Goal: Task Accomplishment & Management: Use online tool/utility

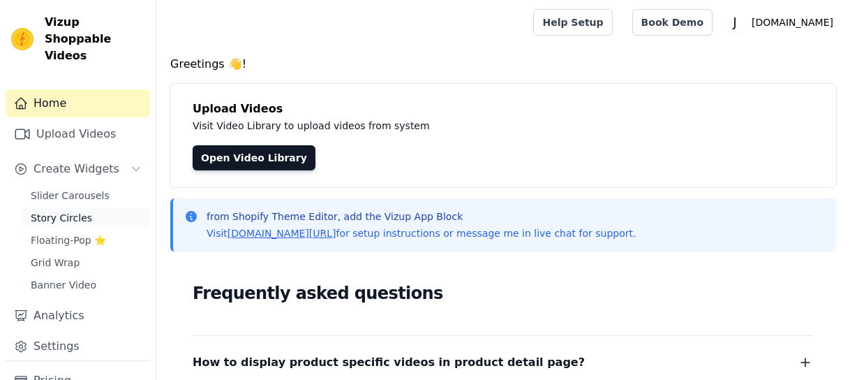
click at [33, 211] on span "Story Circles" at bounding box center [61, 218] width 61 height 14
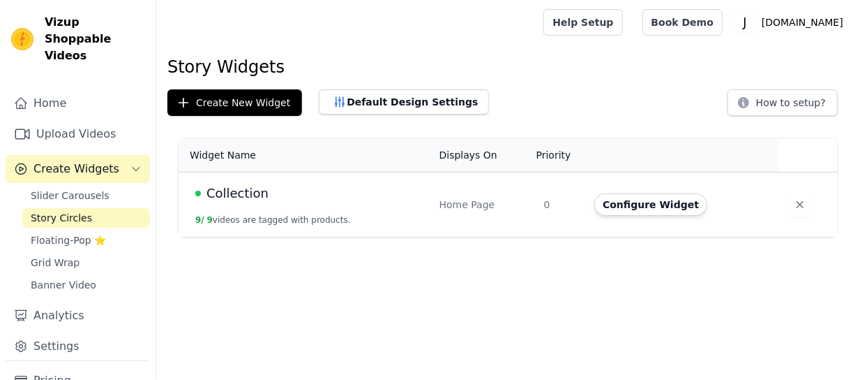
click at [242, 196] on span "Collection" at bounding box center [238, 193] width 62 height 20
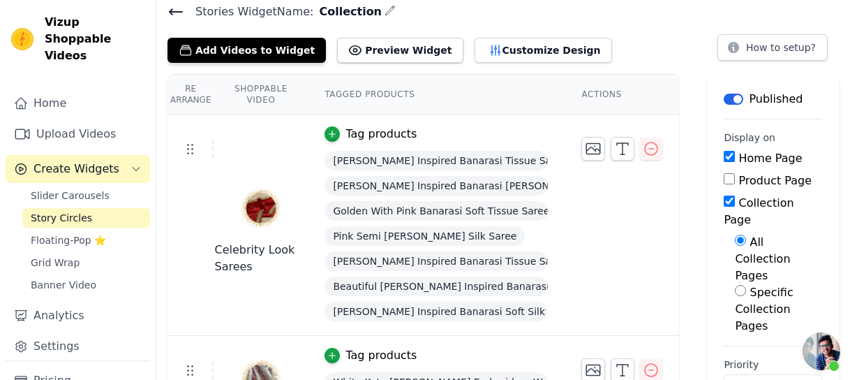
scroll to position [39, 0]
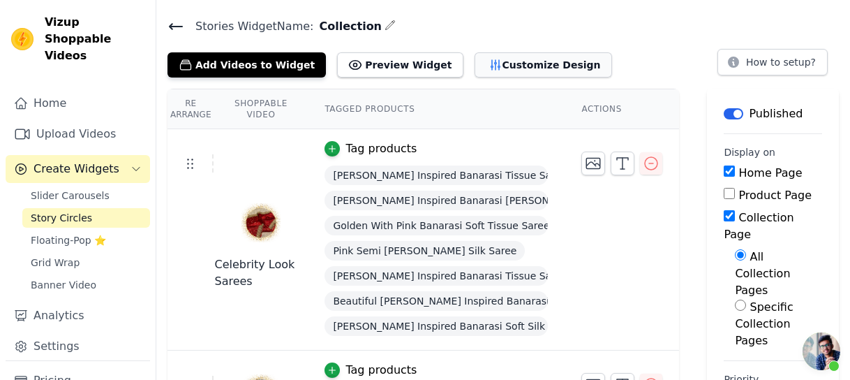
click at [502, 57] on button "Customize Design" at bounding box center [542, 64] width 137 height 25
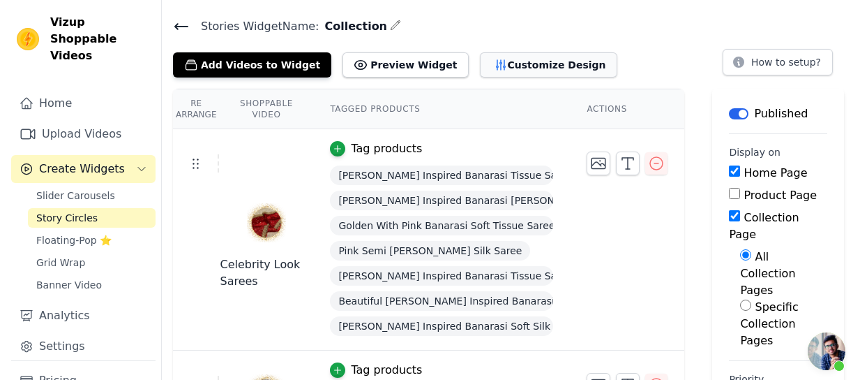
scroll to position [0, 0]
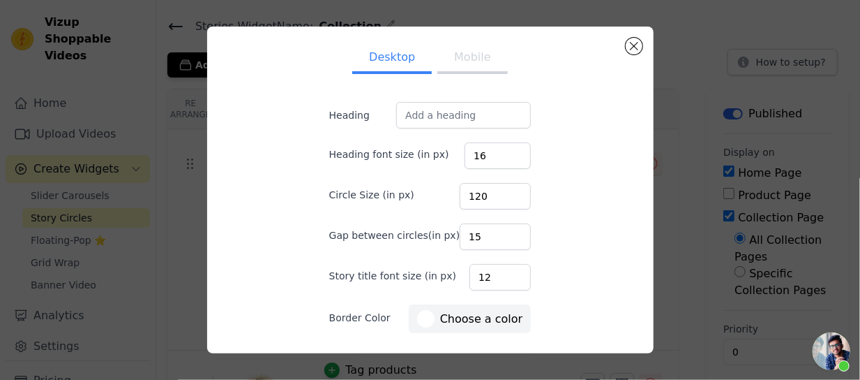
click at [466, 63] on button "Mobile" at bounding box center [472, 58] width 70 height 31
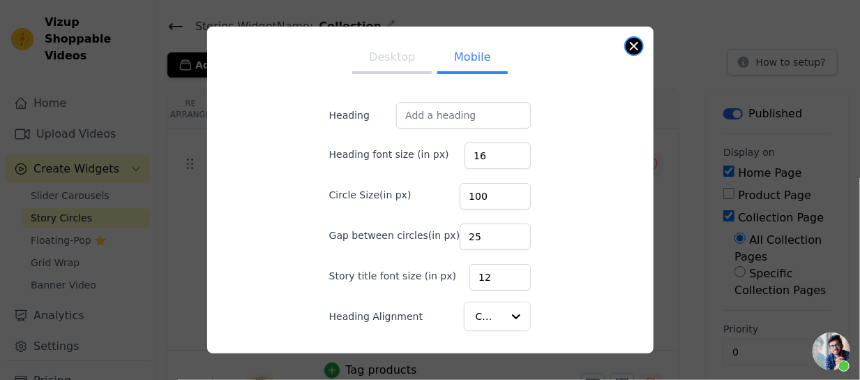
click at [635, 49] on button "Close modal" at bounding box center [634, 46] width 17 height 17
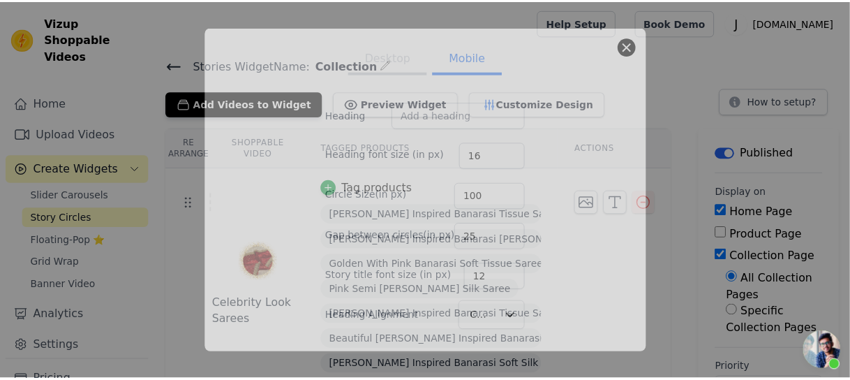
scroll to position [39, 0]
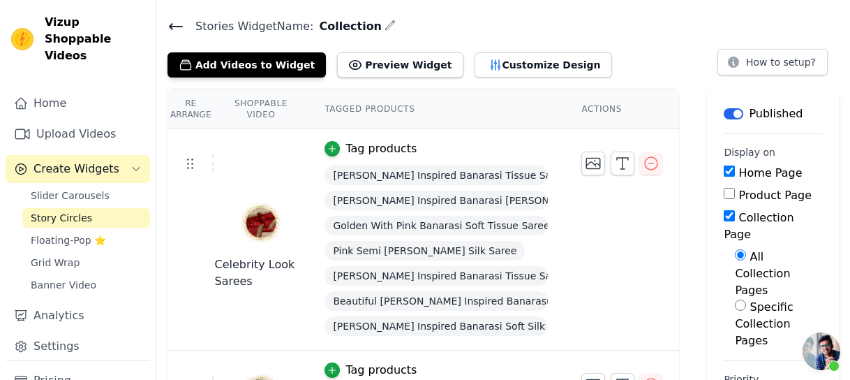
click at [245, 269] on div "Celebrity Look Sarees" at bounding box center [260, 272] width 93 height 33
click at [241, 257] on div "Celebrity Look Sarees" at bounding box center [260, 272] width 93 height 33
click at [257, 269] on div "Celebrity Look Sarees" at bounding box center [260, 272] width 93 height 33
click at [190, 159] on use at bounding box center [191, 164] width 6 height 10
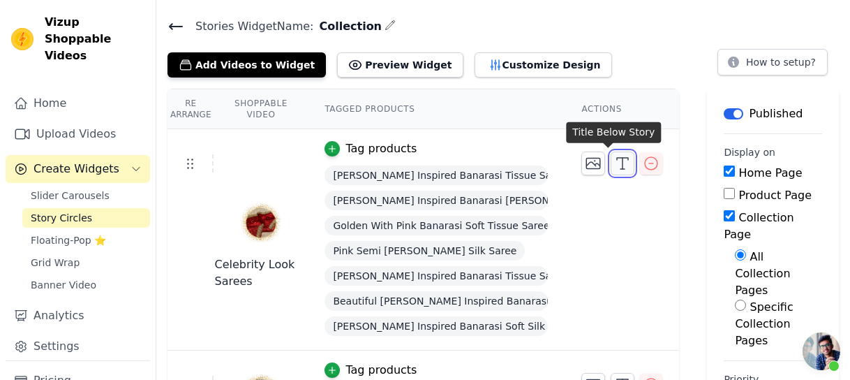
click at [614, 160] on icon "button" at bounding box center [622, 163] width 17 height 17
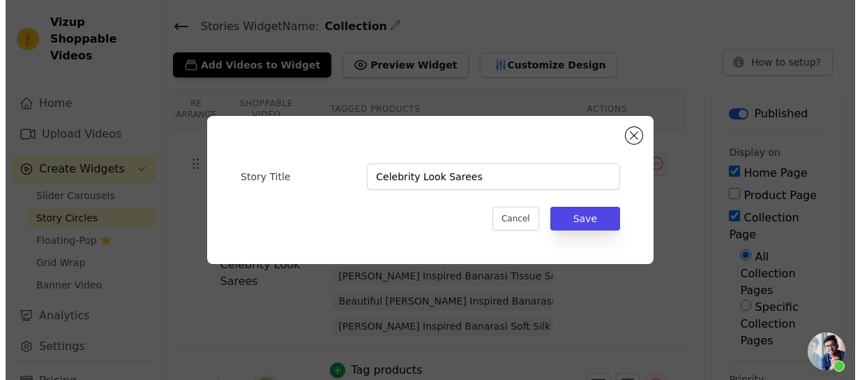
scroll to position [0, 0]
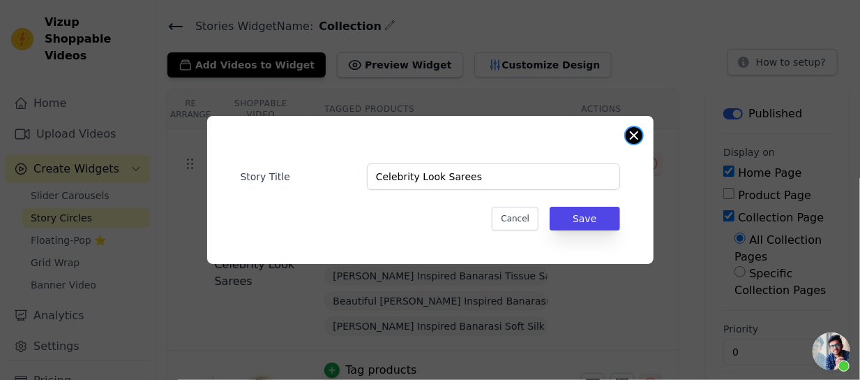
click at [632, 137] on button "Close modal" at bounding box center [634, 135] width 17 height 17
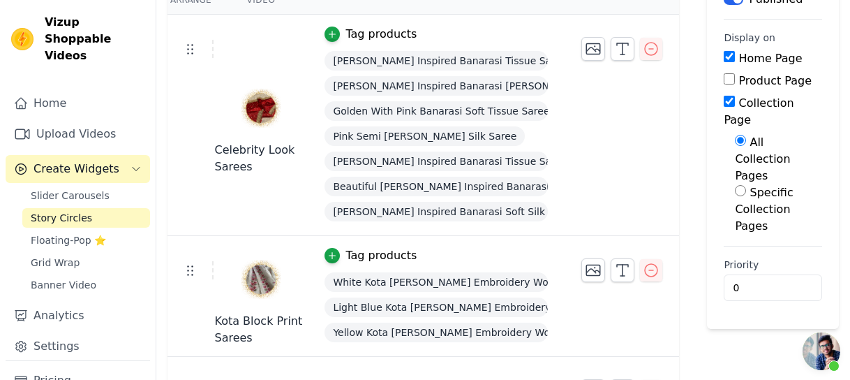
scroll to position [156, 0]
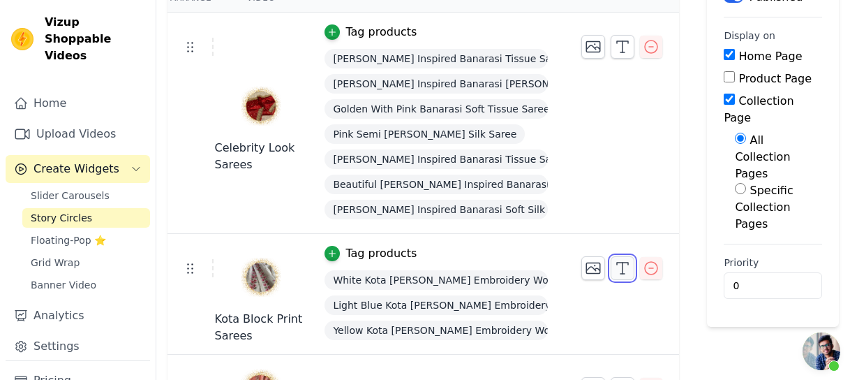
click at [614, 270] on icon "button" at bounding box center [622, 268] width 17 height 17
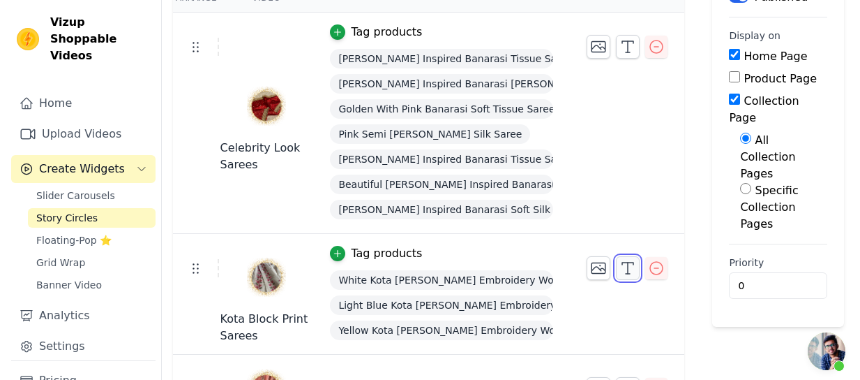
scroll to position [0, 0]
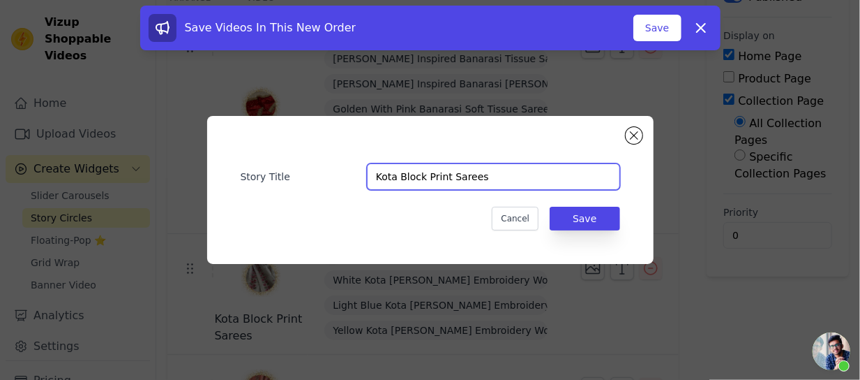
click at [377, 174] on input "Kota Block Print Sarees" at bounding box center [493, 176] width 253 height 27
drag, startPoint x: 377, startPoint y: 174, endPoint x: 416, endPoint y: 171, distance: 39.2
click at [416, 171] on input "Kota Block Print Sarees" at bounding box center [493, 176] width 253 height 27
click at [441, 171] on input "Kota Block Print Sarees" at bounding box center [493, 176] width 253 height 27
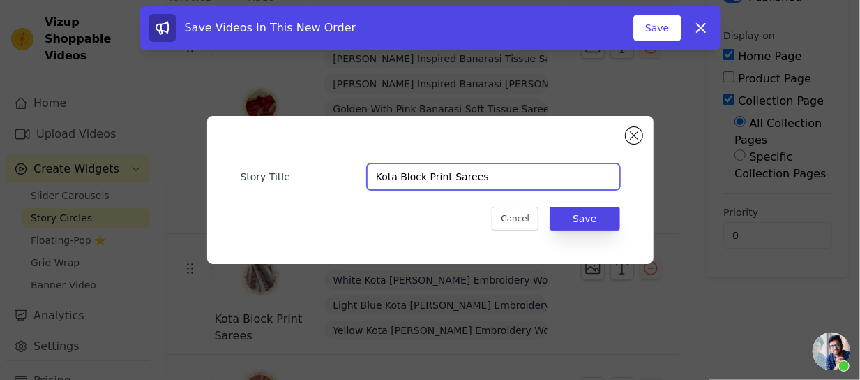
click at [441, 171] on input "Kota Block Print Sarees" at bounding box center [493, 176] width 253 height 27
type input "\"
type input "B"
type input "K"
type input "c"
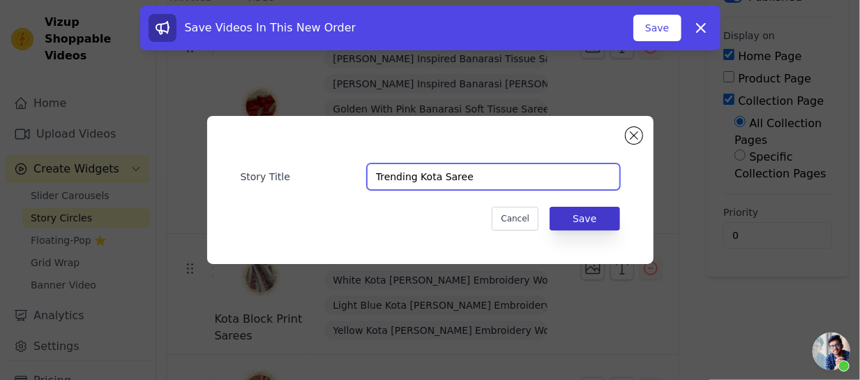
type input "Trending Kota Saree"
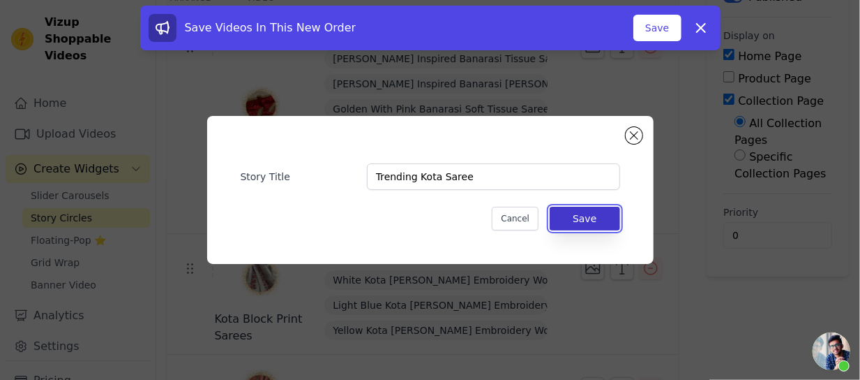
click at [599, 218] on button "Save" at bounding box center [585, 219] width 70 height 24
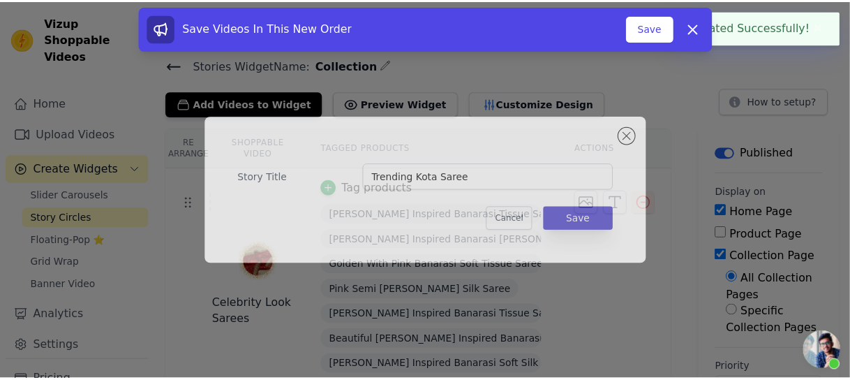
scroll to position [156, 0]
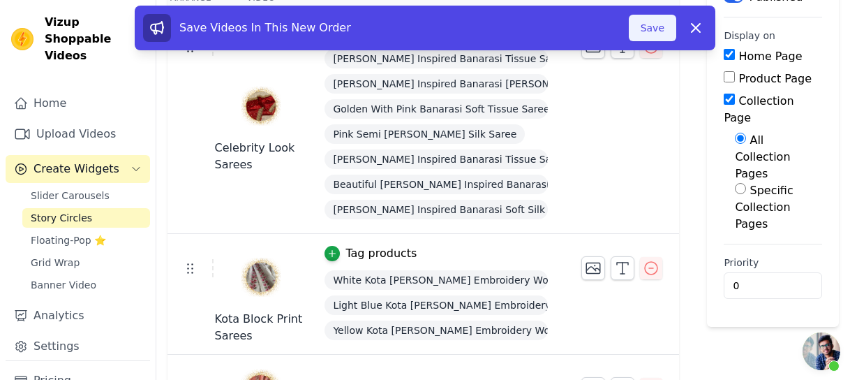
click at [650, 27] on button "Save" at bounding box center [652, 28] width 47 height 27
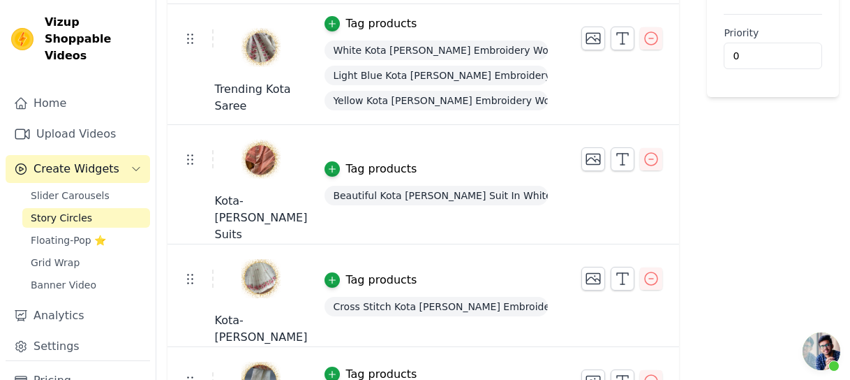
scroll to position [387, 0]
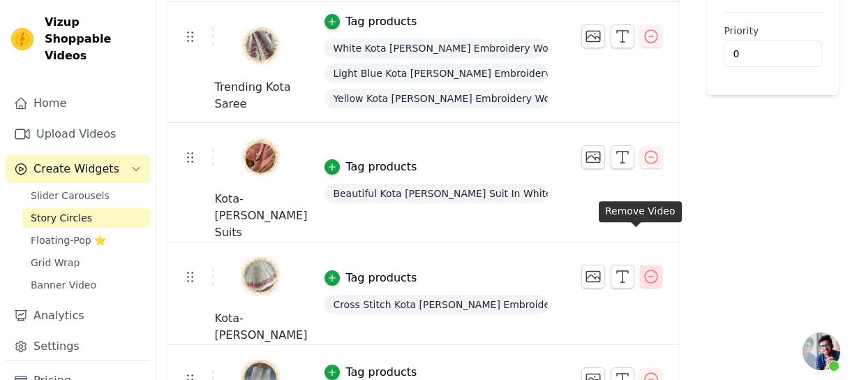
click at [643, 268] on icon "button" at bounding box center [651, 276] width 17 height 17
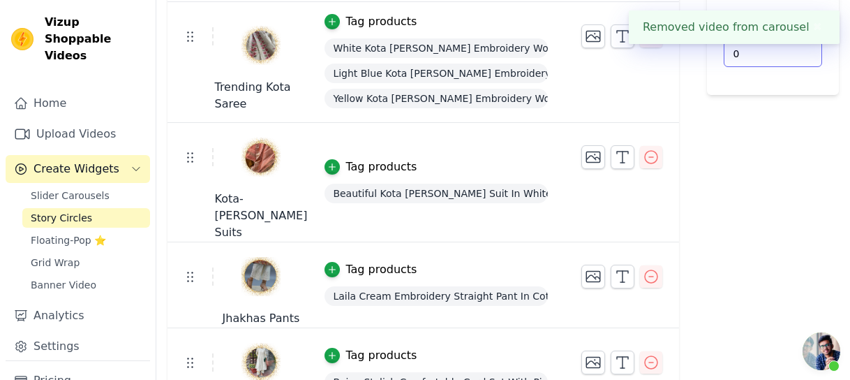
drag, startPoint x: 849, startPoint y: 210, endPoint x: 847, endPoint y: 165, distance: 45.4
click at [847, 165] on div "Re Arrange Shoppable Video Tagged Products Actions Celebrity Look Sarees Tag pr…" at bounding box center [503, 264] width 694 height 1049
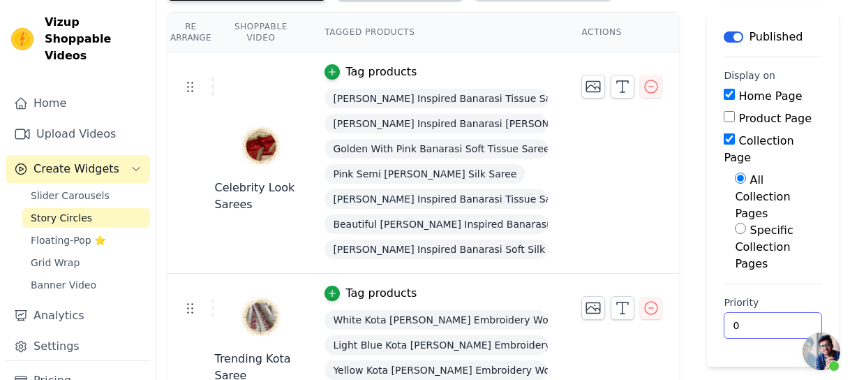
scroll to position [120, 0]
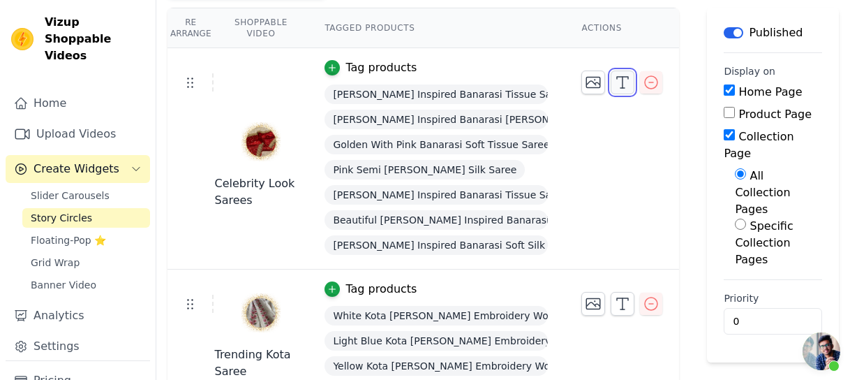
click at [614, 81] on icon "button" at bounding box center [622, 82] width 17 height 17
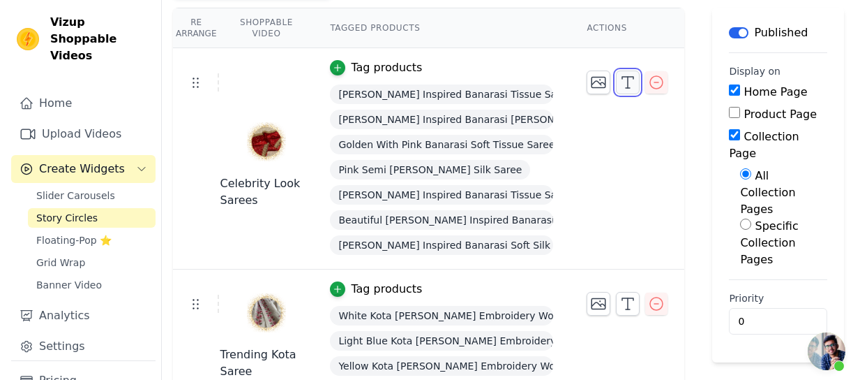
scroll to position [0, 0]
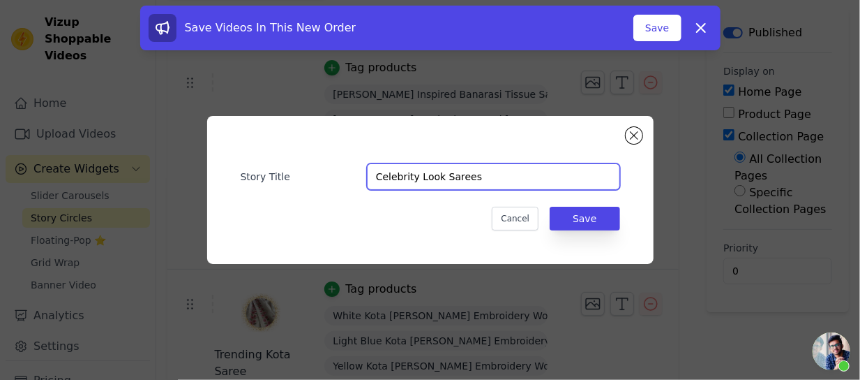
click at [417, 171] on input "Celebrity Look Sarees" at bounding box center [493, 176] width 253 height 27
type input "b"
type input "B"
type input "a"
type input "Banarasi Silk Sarees"
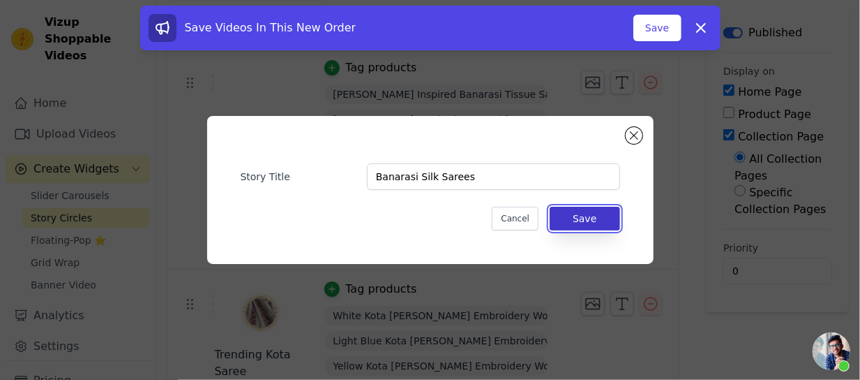
click at [573, 226] on button "Save" at bounding box center [585, 219] width 70 height 24
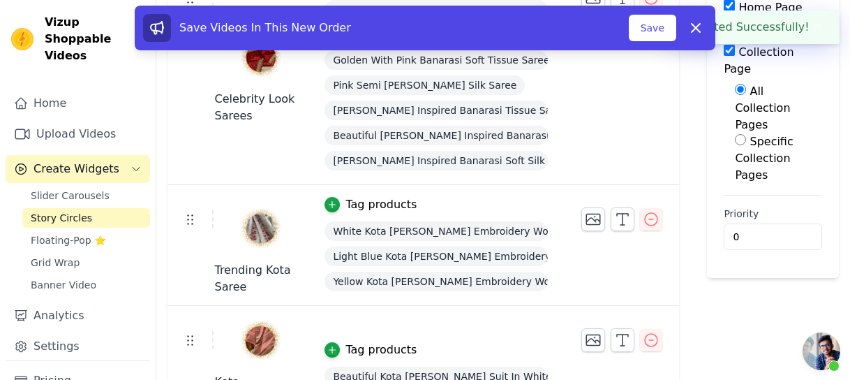
scroll to position [206, 0]
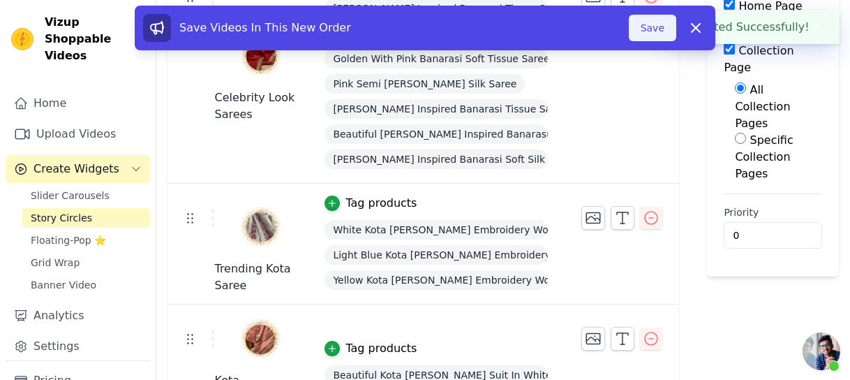
click at [652, 32] on button "Save" at bounding box center [652, 28] width 47 height 27
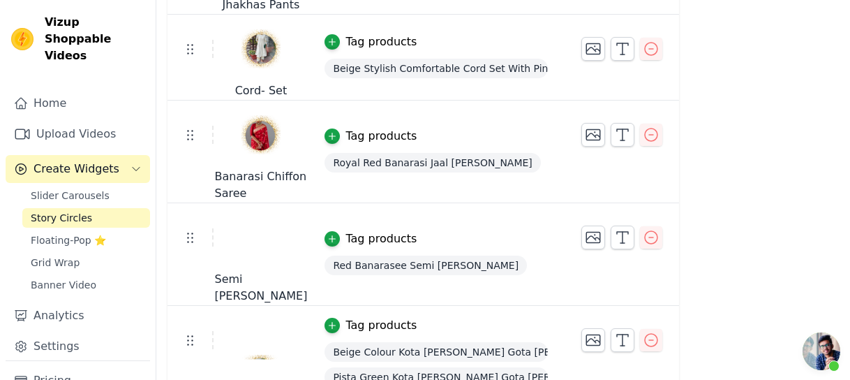
scroll to position [705, 0]
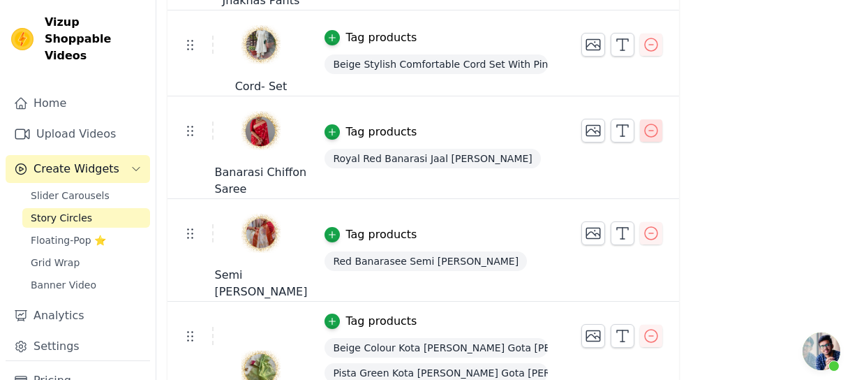
click at [645, 124] on icon "button" at bounding box center [651, 130] width 13 height 13
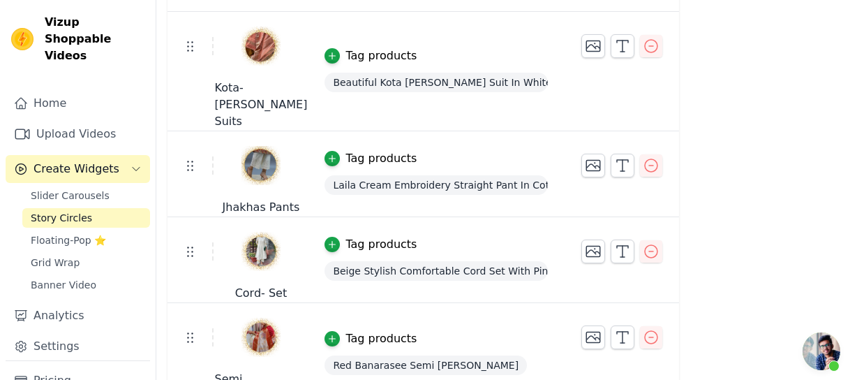
scroll to position [601, 0]
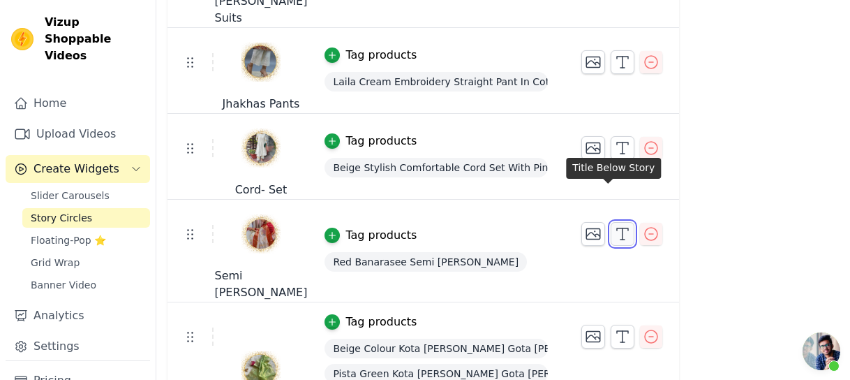
click at [616, 222] on button "button" at bounding box center [622, 234] width 24 height 24
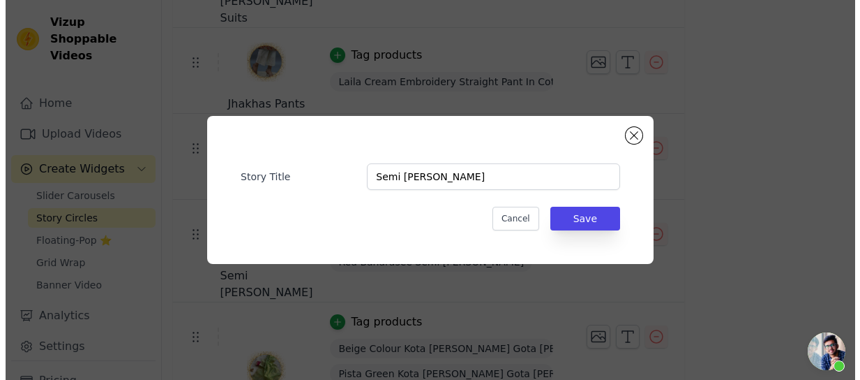
scroll to position [0, 0]
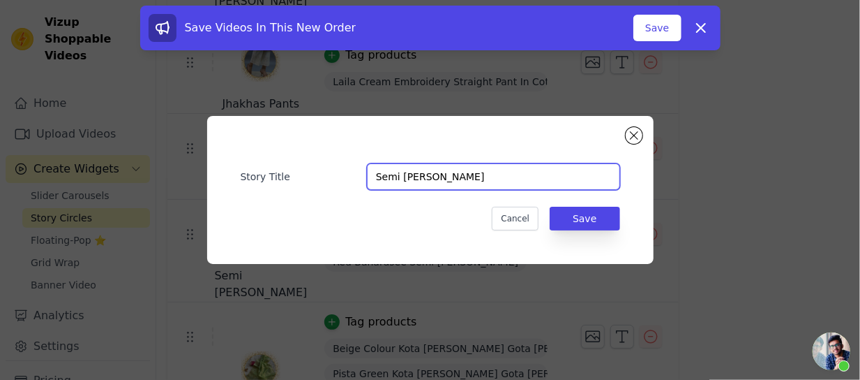
click at [466, 186] on input "Semi [PERSON_NAME]" at bounding box center [493, 176] width 253 height 27
click at [435, 171] on input "Semi [PERSON_NAME]" at bounding box center [493, 176] width 253 height 27
type input "b"
type input "BUY 1 GET 1 FREE SAREES"
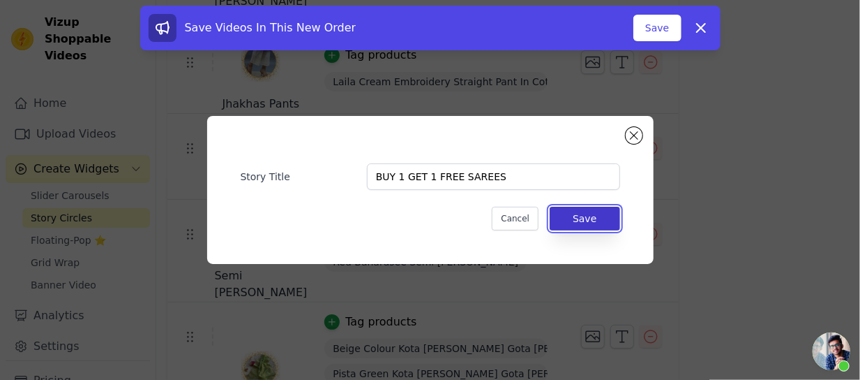
click at [593, 222] on button "Save" at bounding box center [585, 219] width 70 height 24
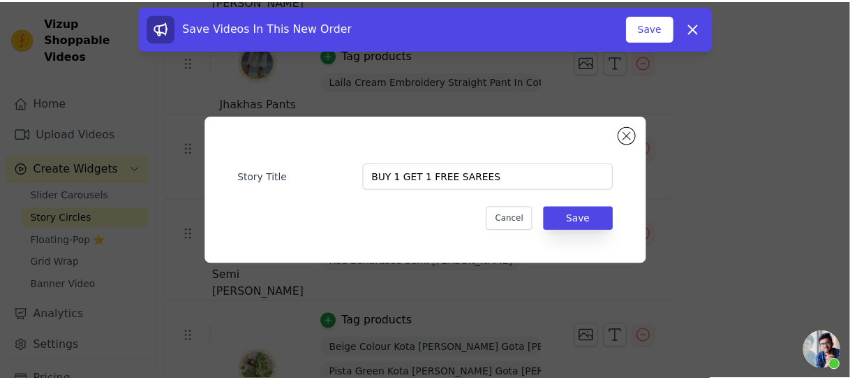
scroll to position [601, 0]
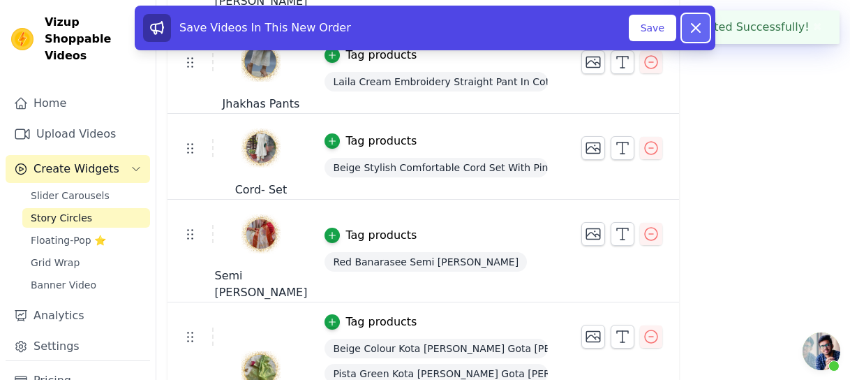
click at [694, 24] on icon at bounding box center [695, 28] width 17 height 17
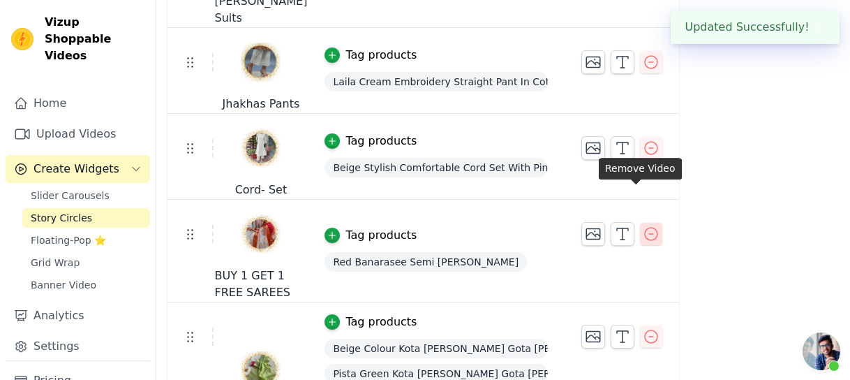
click at [643, 225] on icon "button" at bounding box center [651, 233] width 17 height 17
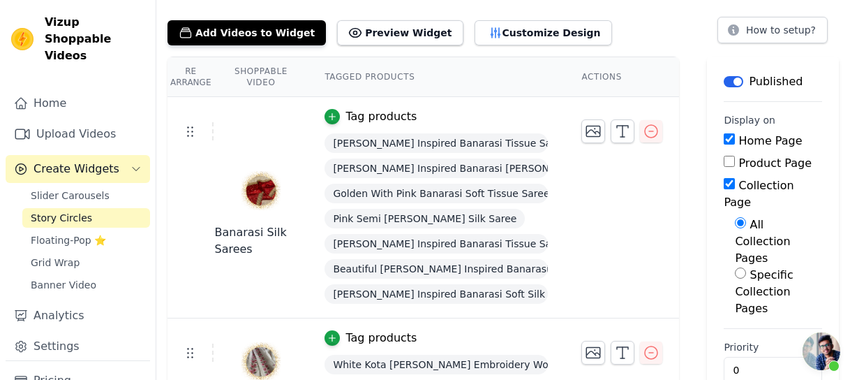
scroll to position [75, 0]
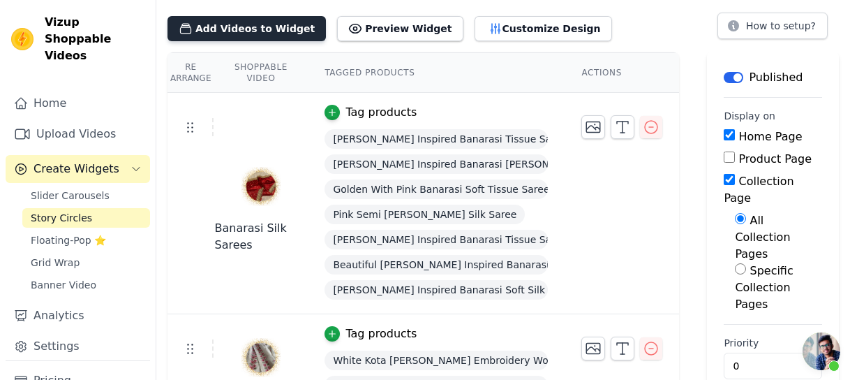
click at [205, 27] on button "Add Videos to Widget" at bounding box center [246, 28] width 158 height 25
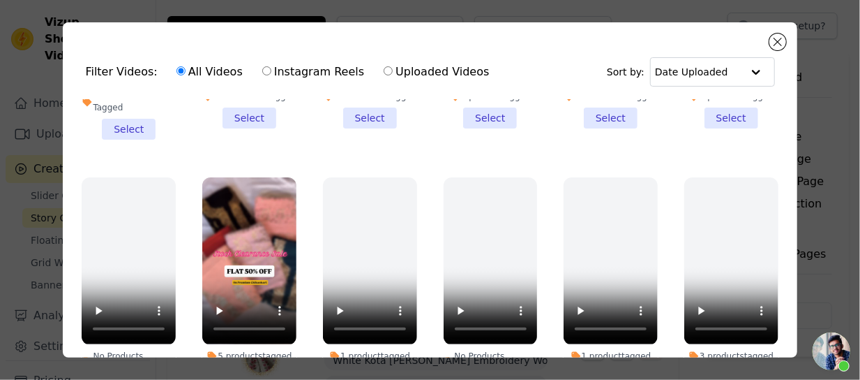
scroll to position [751, 0]
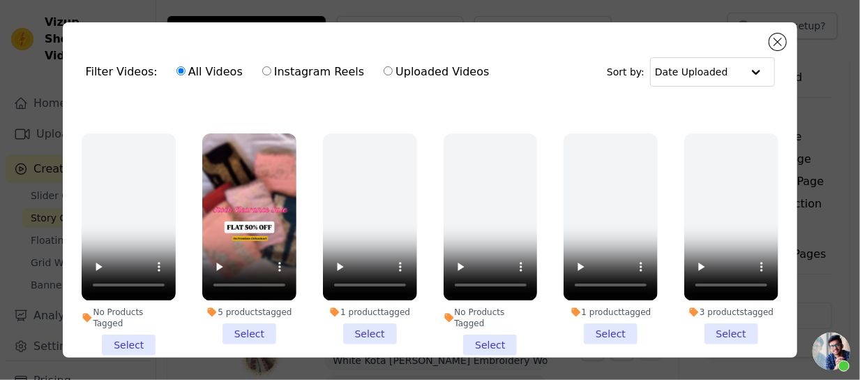
click at [237, 280] on li "5 products tagged Select" at bounding box center [249, 238] width 94 height 210
click at [0, 0] on input "5 products tagged Select" at bounding box center [0, 0] width 0 height 0
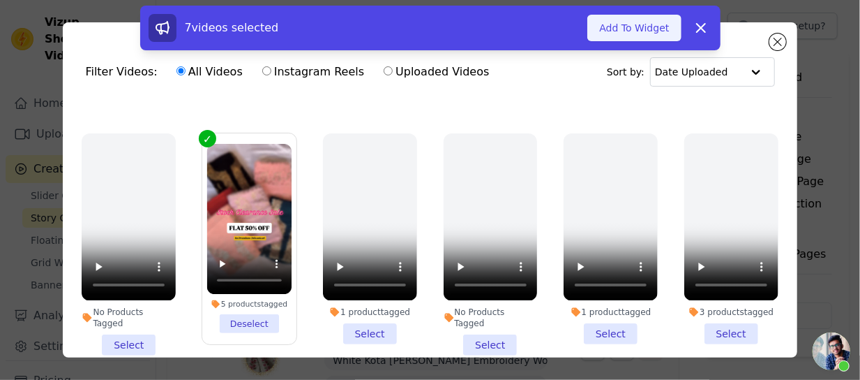
click at [657, 28] on button "Add To Widget" at bounding box center [633, 28] width 93 height 27
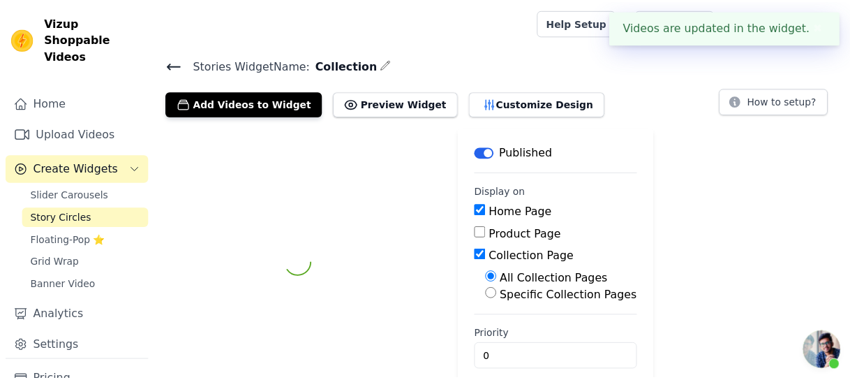
scroll to position [17, 0]
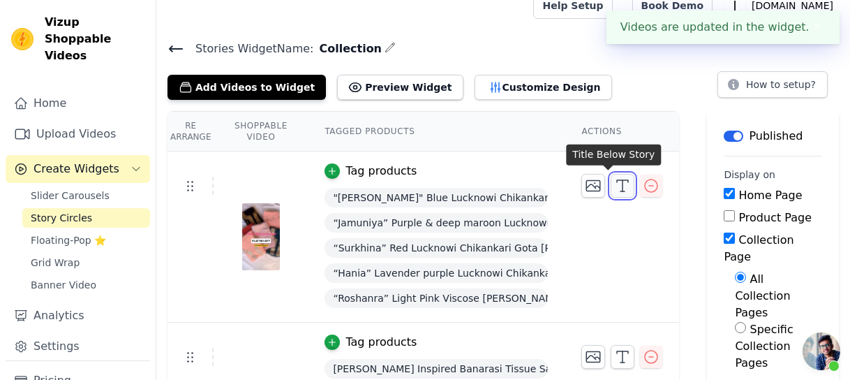
click at [614, 188] on icon "button" at bounding box center [622, 185] width 17 height 17
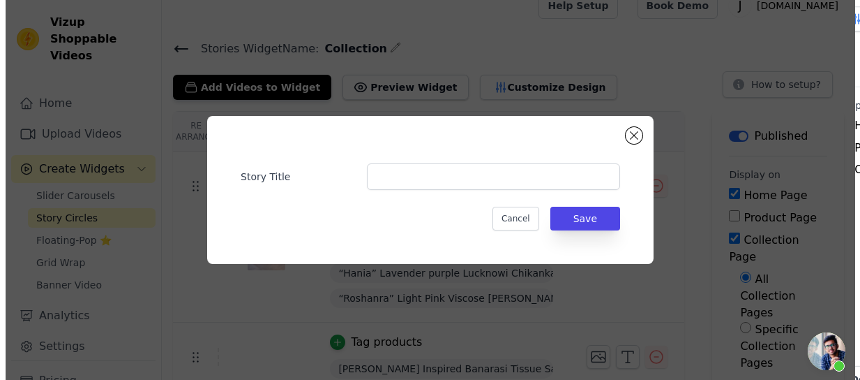
scroll to position [0, 0]
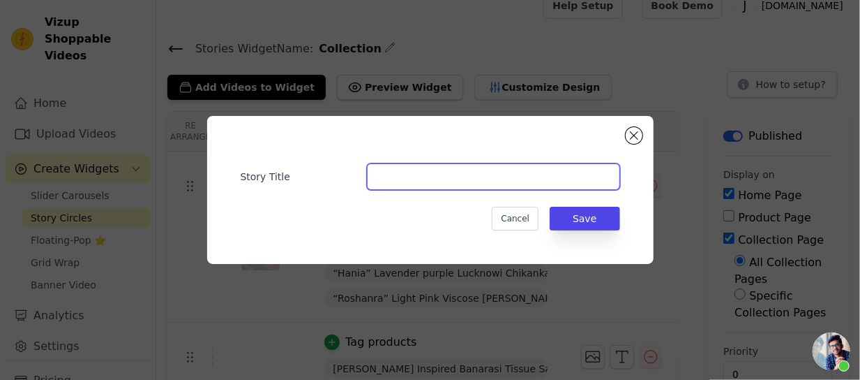
click at [471, 181] on input "Story Title" at bounding box center [493, 176] width 253 height 27
type input "f"
type input "Chikankari on FLAT 50% OFF"
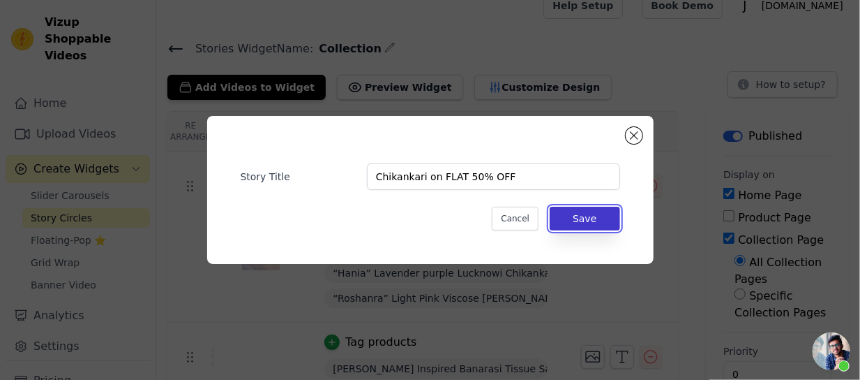
click at [601, 216] on button "Save" at bounding box center [585, 219] width 70 height 24
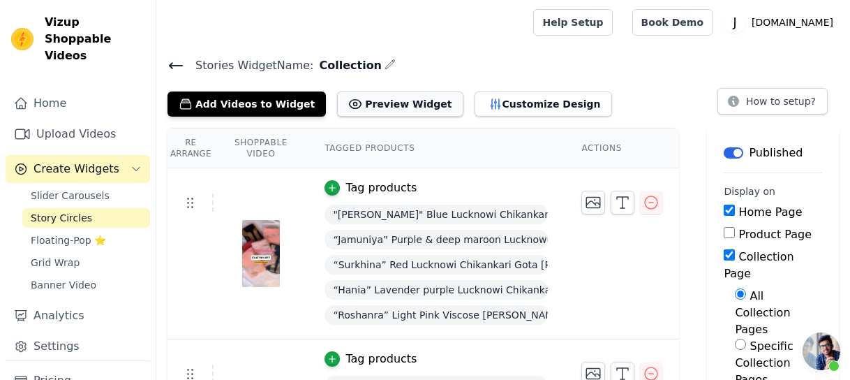
click at [380, 103] on button "Preview Widget" at bounding box center [400, 103] width 126 height 25
